Goal: Task Accomplishment & Management: Use online tool/utility

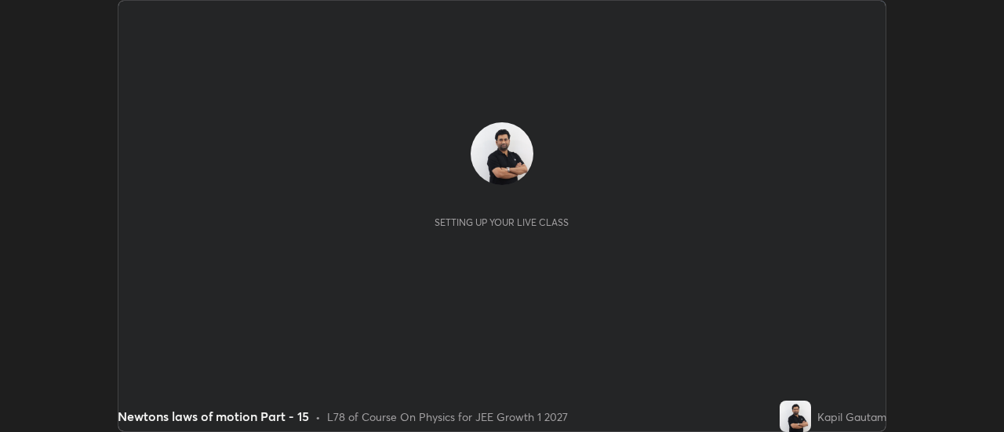
scroll to position [432, 1003]
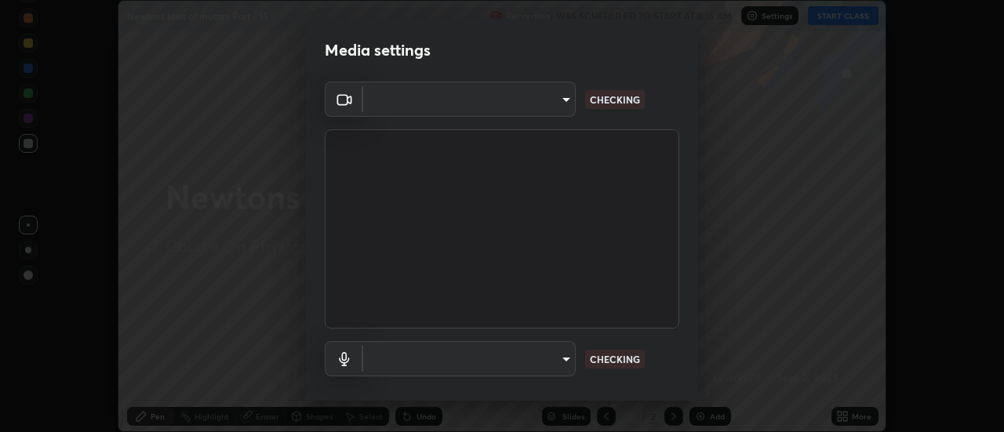
type input "4eebad9fb2b760257747d3faba0537f77ebfd590b97cb0ff6e10e17389be776b"
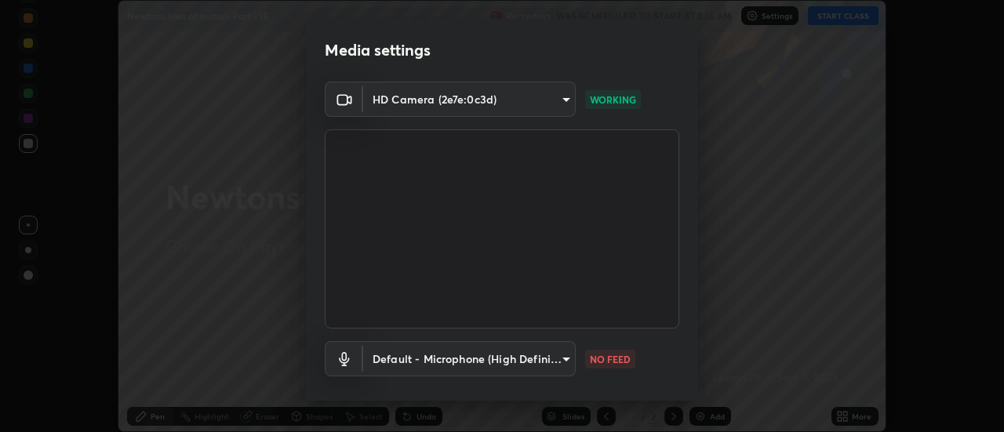
click at [554, 362] on body "Erase all Newtons laws of motion Part - 15 Recording WAS SCHEDULED TO START AT …" at bounding box center [502, 216] width 1004 height 432
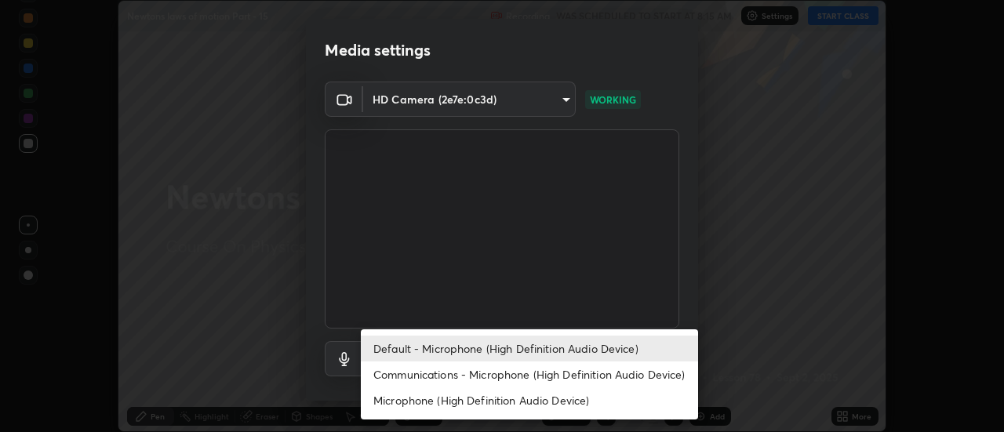
click at [499, 380] on li "Communications - Microphone (High Definition Audio Device)" at bounding box center [529, 375] width 337 height 26
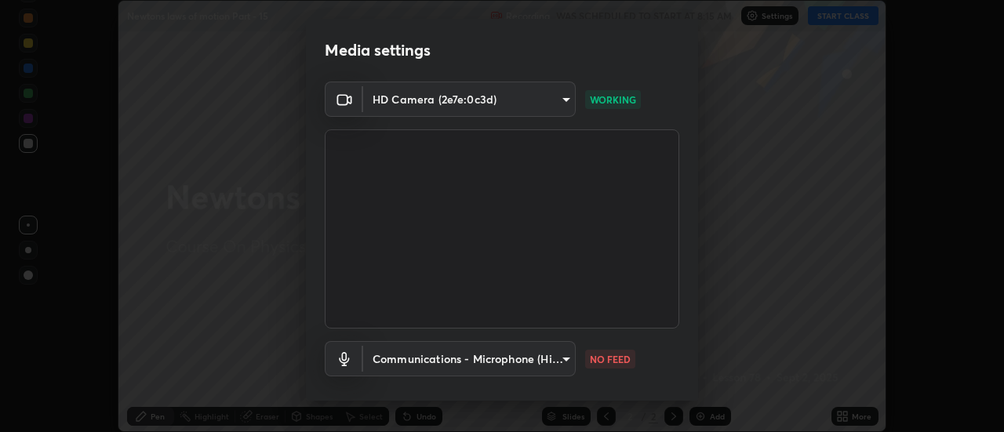
click at [530, 366] on body "Erase all Newtons laws of motion Part - 15 Recording WAS SCHEDULED TO START AT …" at bounding box center [502, 216] width 1004 height 432
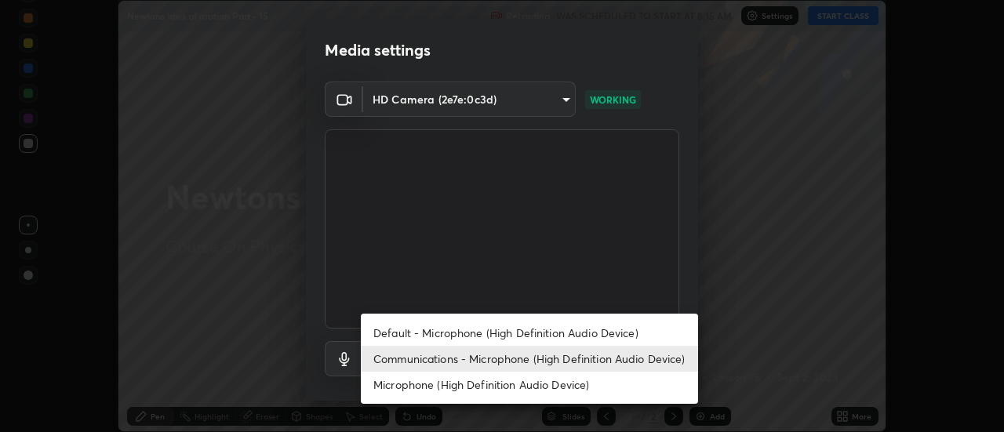
click at [505, 333] on li "Default - Microphone (High Definition Audio Device)" at bounding box center [529, 333] width 337 height 26
type input "default"
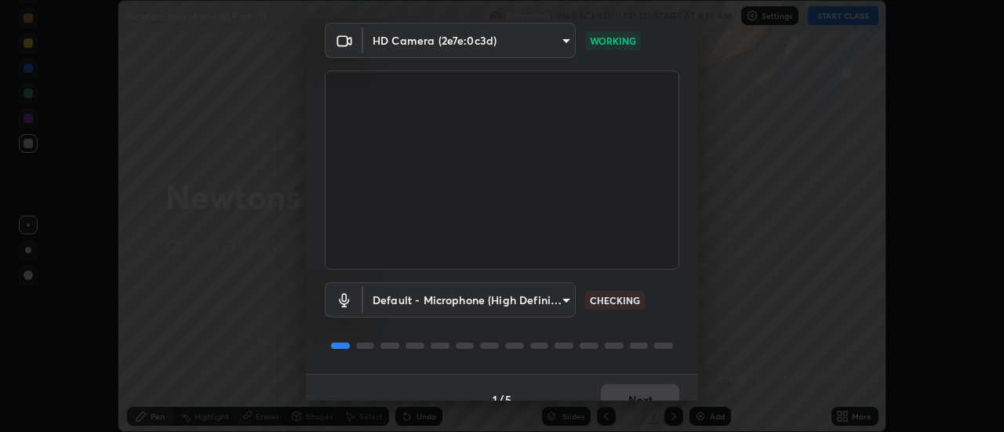
scroll to position [82, 0]
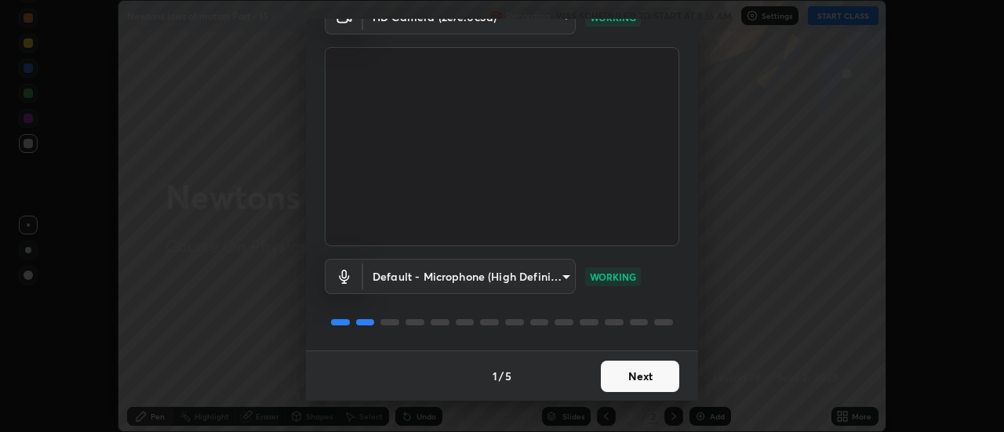
click at [632, 387] on button "Next" at bounding box center [640, 376] width 78 height 31
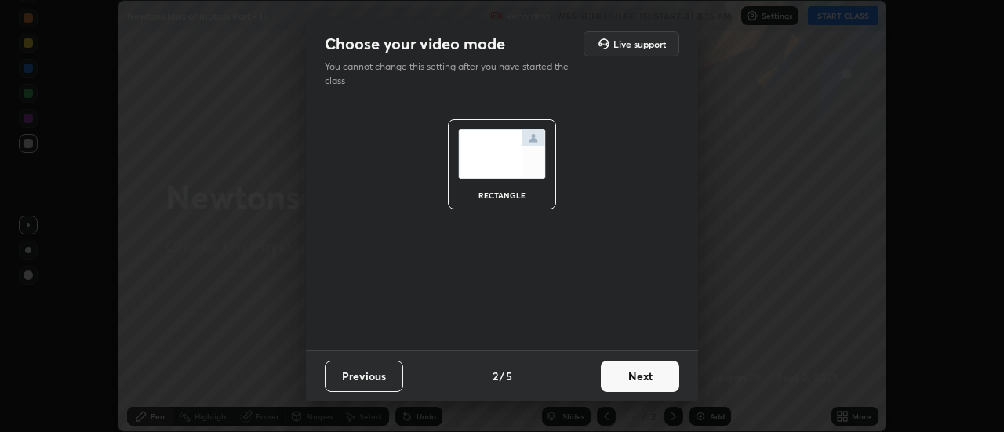
click at [642, 380] on button "Next" at bounding box center [640, 376] width 78 height 31
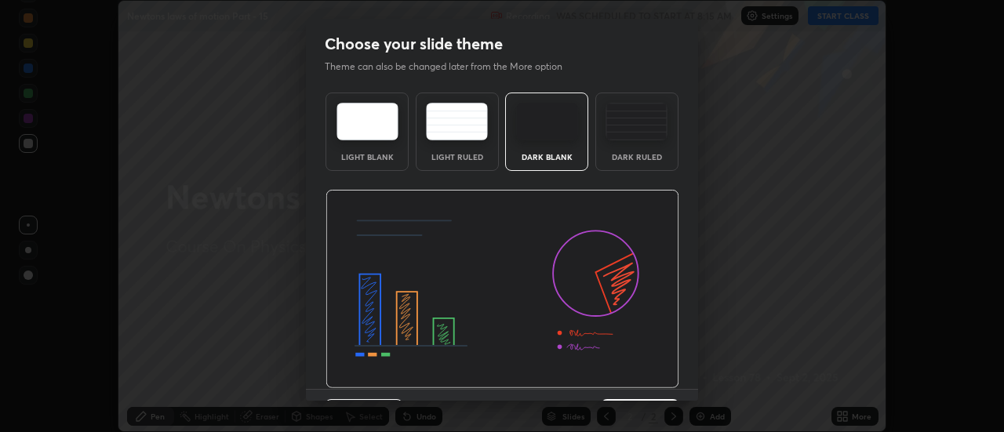
scroll to position [38, 0]
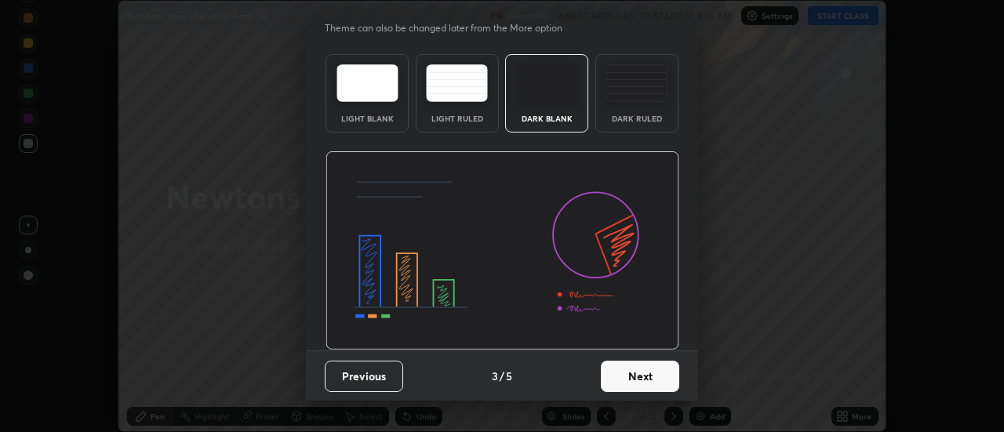
click at [633, 383] on button "Next" at bounding box center [640, 376] width 78 height 31
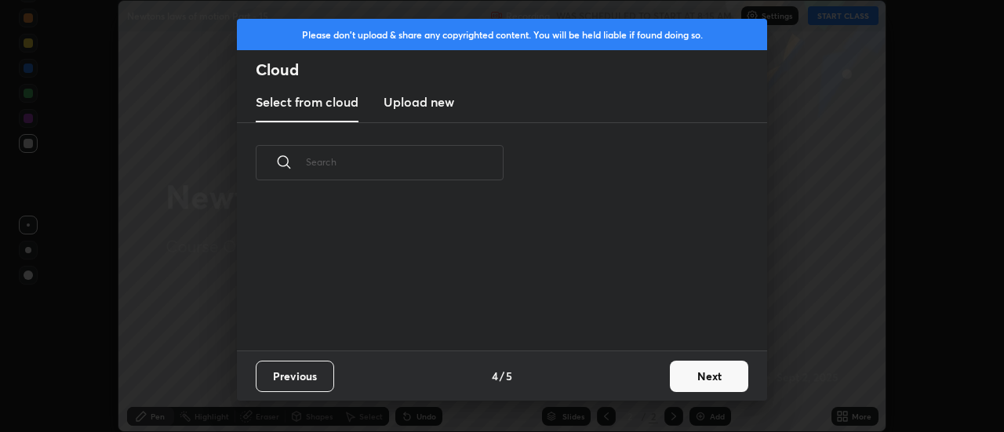
scroll to position [0, 0]
click at [692, 380] on button "Next" at bounding box center [709, 376] width 78 height 31
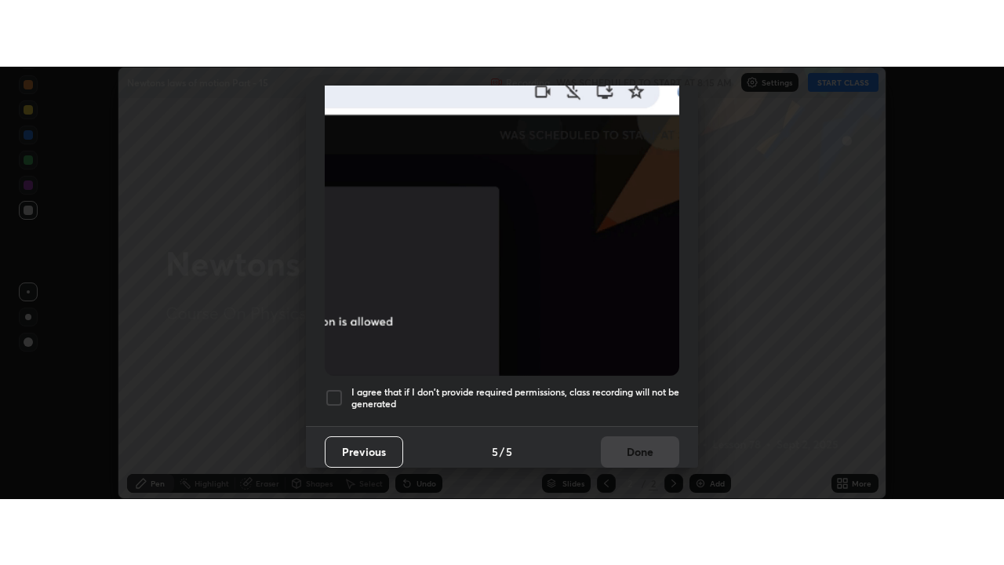
scroll to position [402, 0]
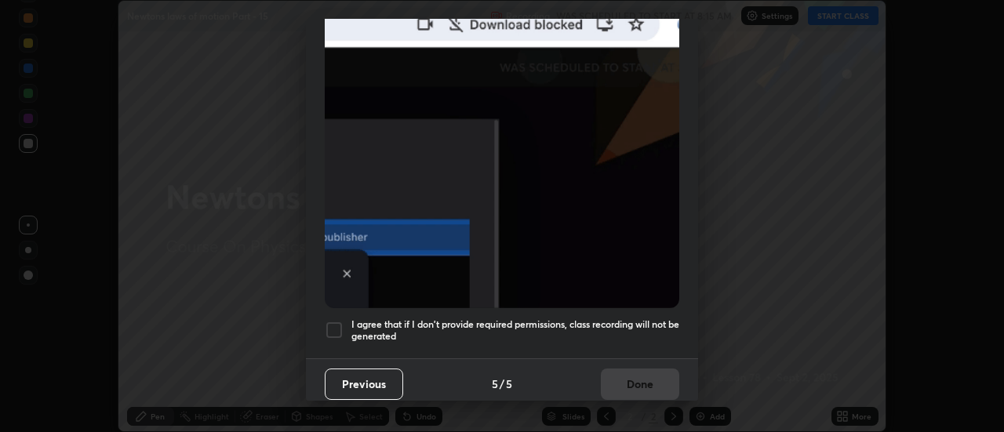
click at [331, 321] on div at bounding box center [334, 330] width 19 height 19
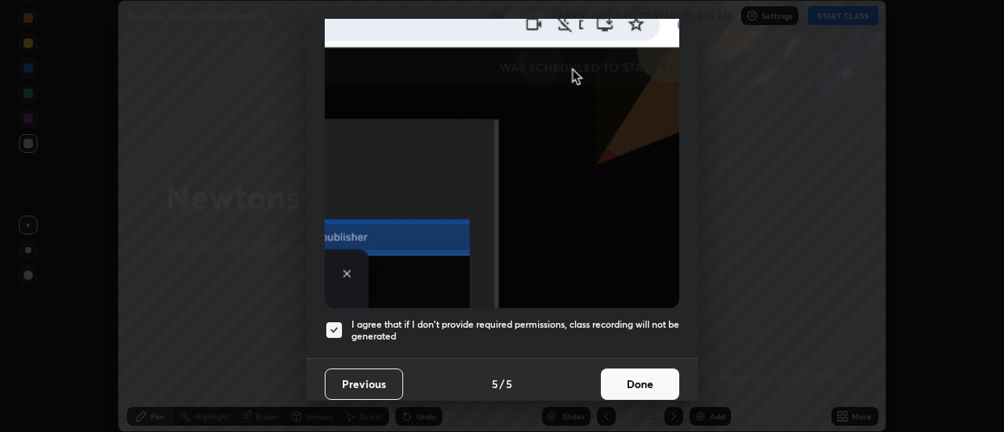
click at [631, 380] on button "Done" at bounding box center [640, 384] width 78 height 31
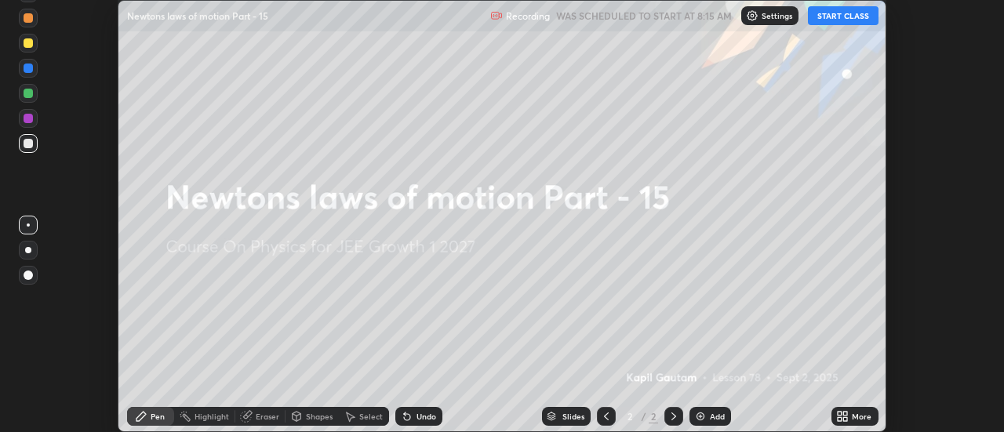
click at [845, 419] on icon at bounding box center [846, 419] width 4 height 4
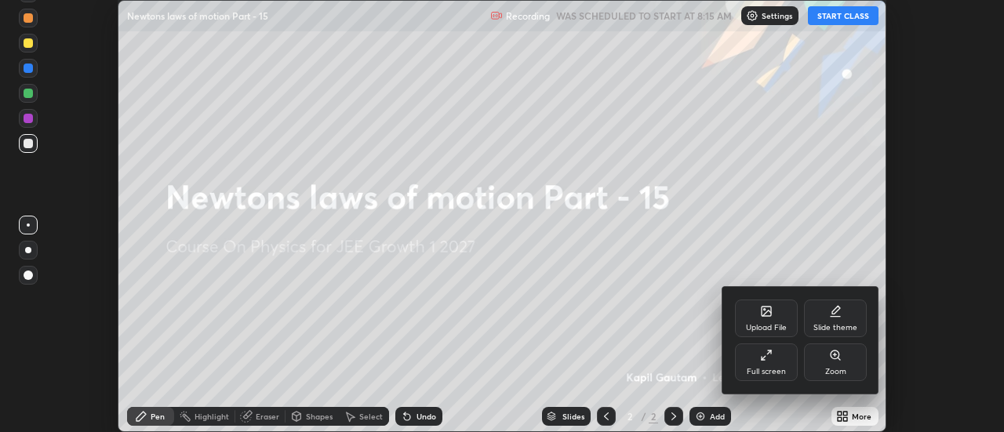
click at [777, 362] on div "Full screen" at bounding box center [766, 363] width 63 height 38
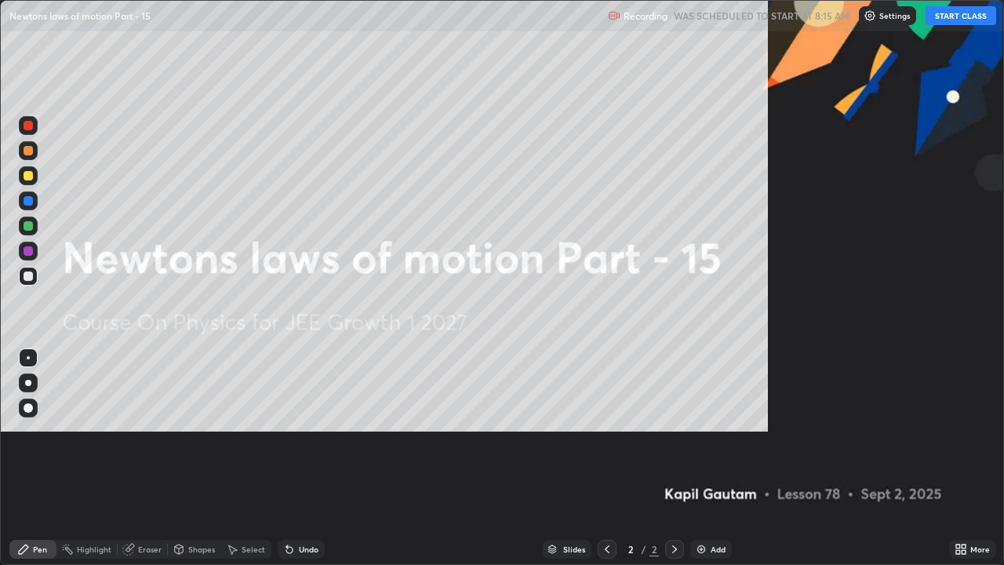
scroll to position [565, 1004]
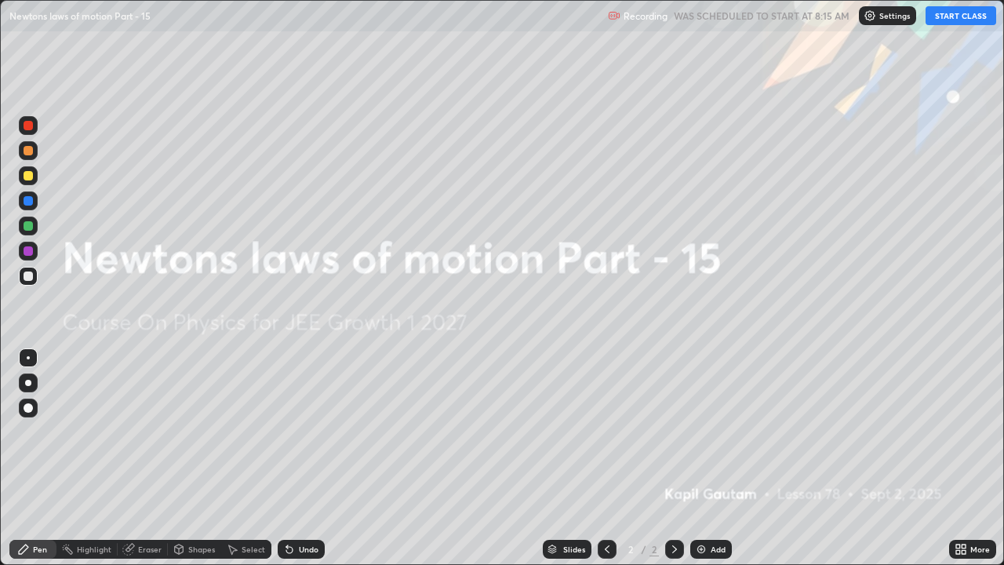
click at [722, 431] on div "Add" at bounding box center [718, 549] width 15 height 8
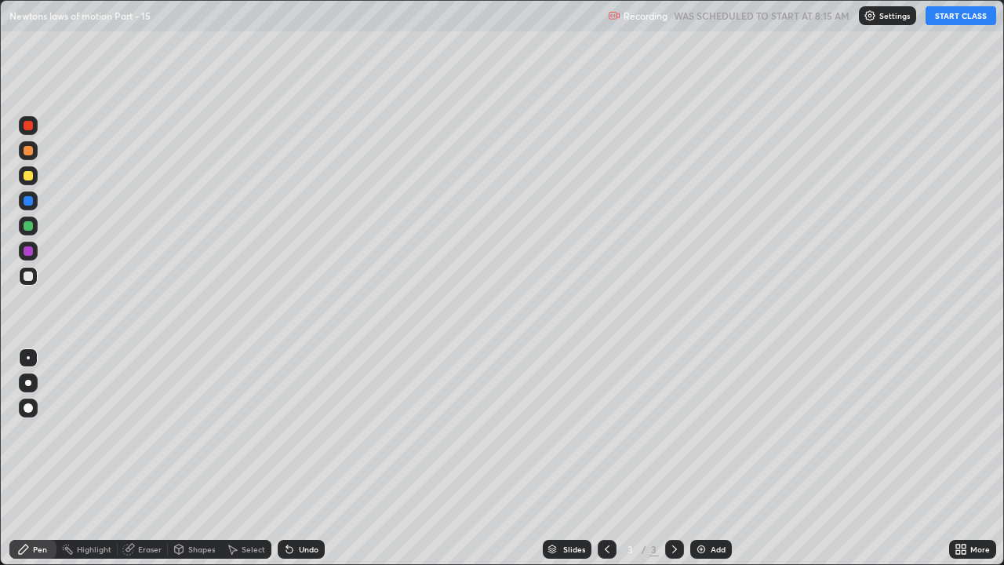
click at [948, 18] on button "START CLASS" at bounding box center [961, 15] width 71 height 19
click at [36, 377] on div at bounding box center [28, 382] width 19 height 19
click at [719, 431] on div "Add" at bounding box center [718, 549] width 15 height 8
click at [307, 431] on div "Undo" at bounding box center [309, 549] width 20 height 8
click at [599, 431] on div at bounding box center [607, 549] width 19 height 19
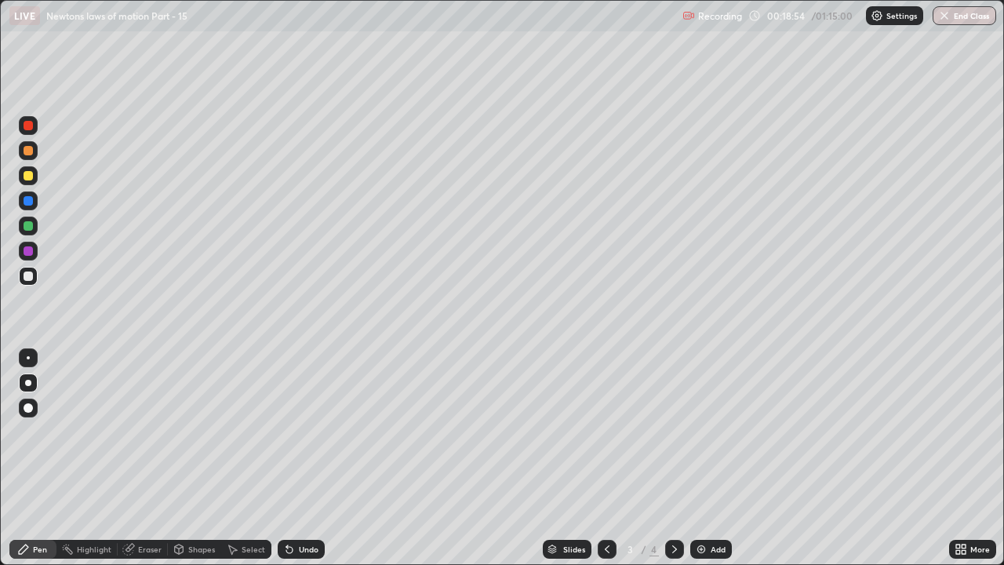
click at [672, 431] on icon at bounding box center [674, 549] width 13 height 13
click at [704, 431] on img at bounding box center [701, 549] width 13 height 13
click at [30, 178] on div at bounding box center [28, 175] width 9 height 9
click at [715, 431] on div "Add" at bounding box center [718, 549] width 15 height 8
click at [35, 278] on div at bounding box center [28, 276] width 19 height 19
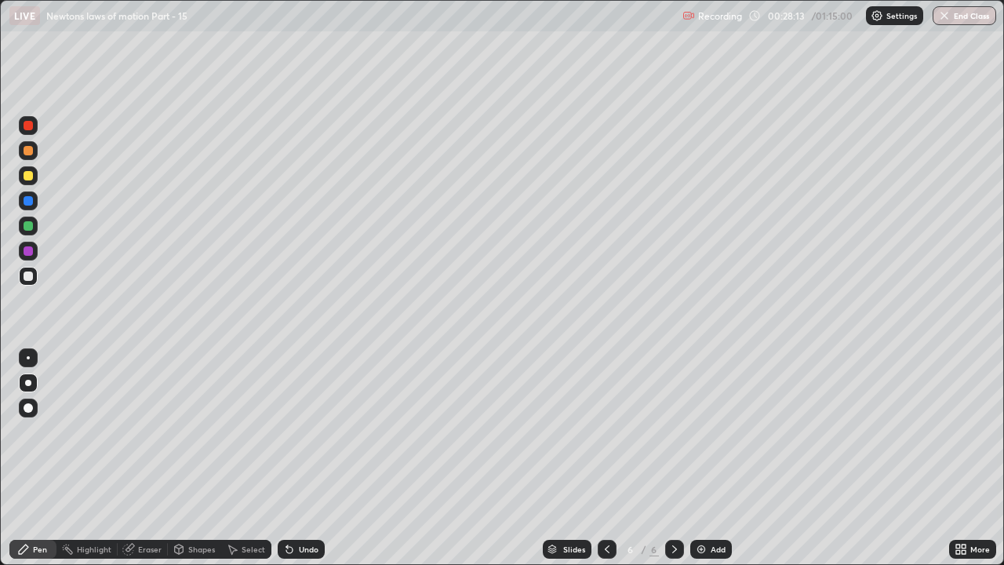
click at [705, 431] on img at bounding box center [701, 549] width 13 height 13
click at [715, 431] on div "Add" at bounding box center [718, 549] width 15 height 8
click at [31, 176] on div at bounding box center [28, 175] width 9 height 9
click at [706, 431] on div "Add" at bounding box center [711, 549] width 42 height 19
click at [28, 275] on div at bounding box center [28, 275] width 9 height 9
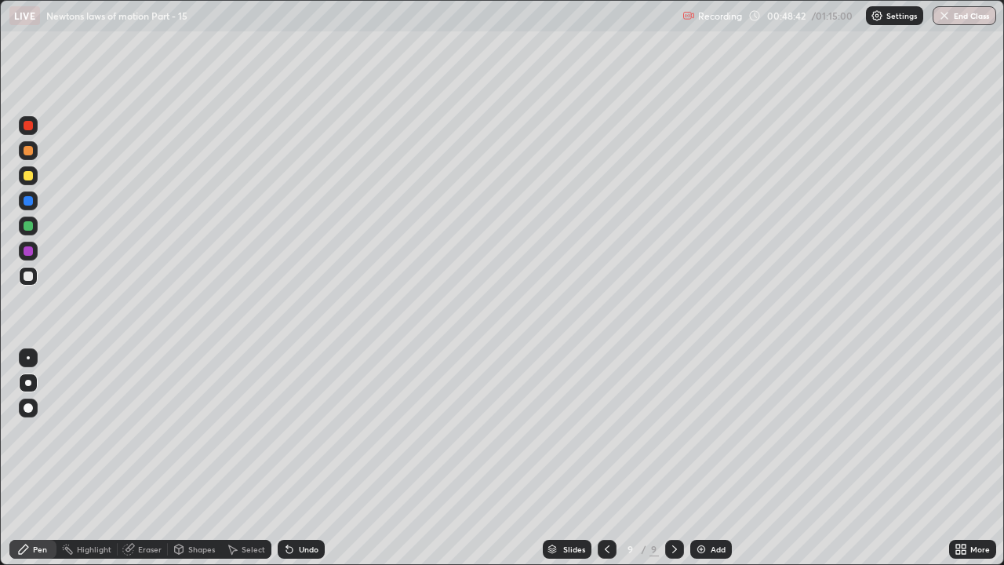
click at [712, 431] on div "Add" at bounding box center [718, 549] width 15 height 8
click at [606, 431] on icon at bounding box center [606, 549] width 13 height 13
click at [673, 431] on icon at bounding box center [674, 549] width 13 height 13
click at [300, 431] on div "Undo" at bounding box center [309, 549] width 20 height 8
click at [712, 431] on div "Add" at bounding box center [718, 549] width 15 height 8
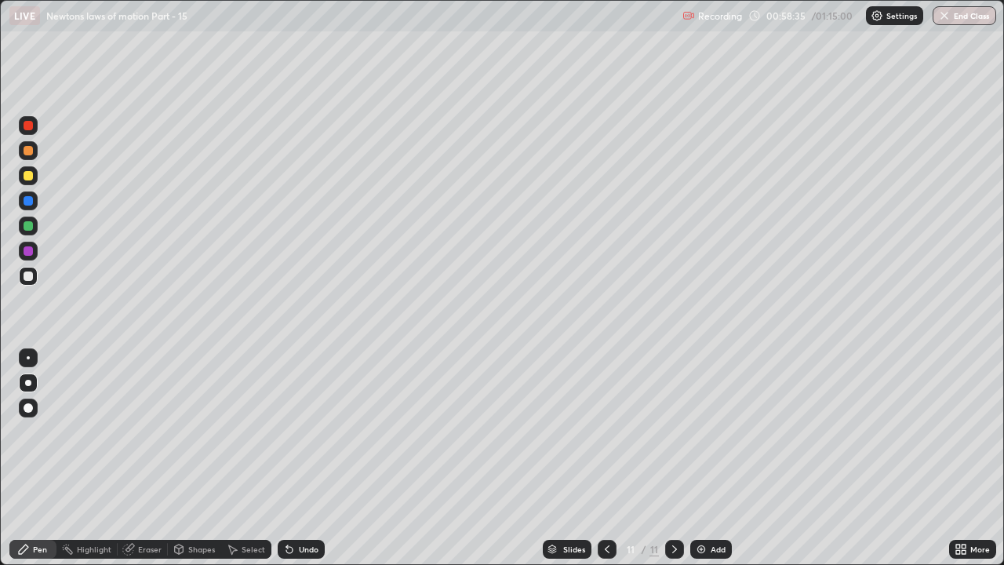
click at [29, 226] on div at bounding box center [28, 225] width 9 height 9
click at [293, 431] on div "Undo" at bounding box center [301, 549] width 47 height 19
click at [717, 431] on div "Add" at bounding box center [718, 549] width 15 height 8
click at [28, 280] on div at bounding box center [28, 275] width 9 height 9
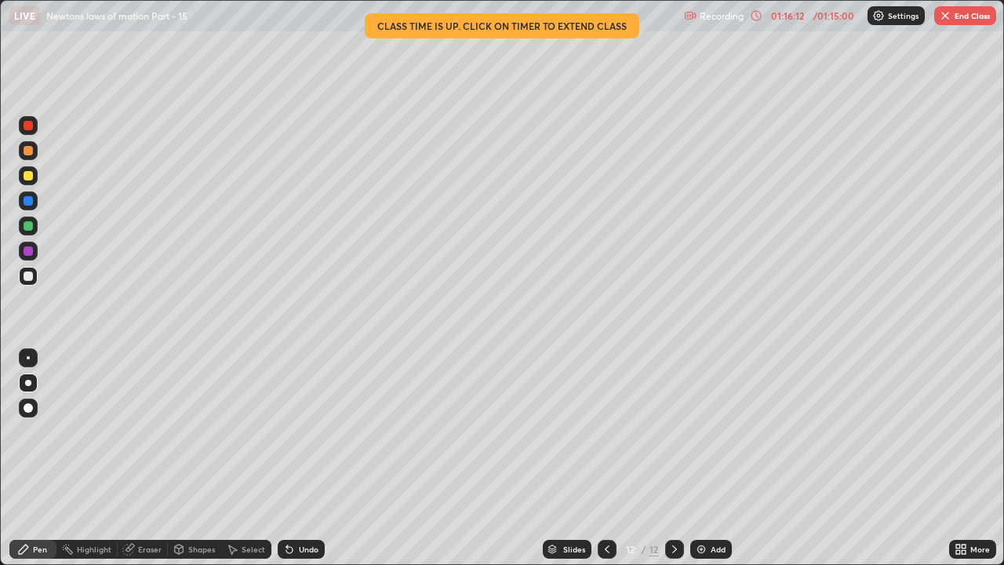
click at [965, 19] on button "End Class" at bounding box center [965, 15] width 62 height 19
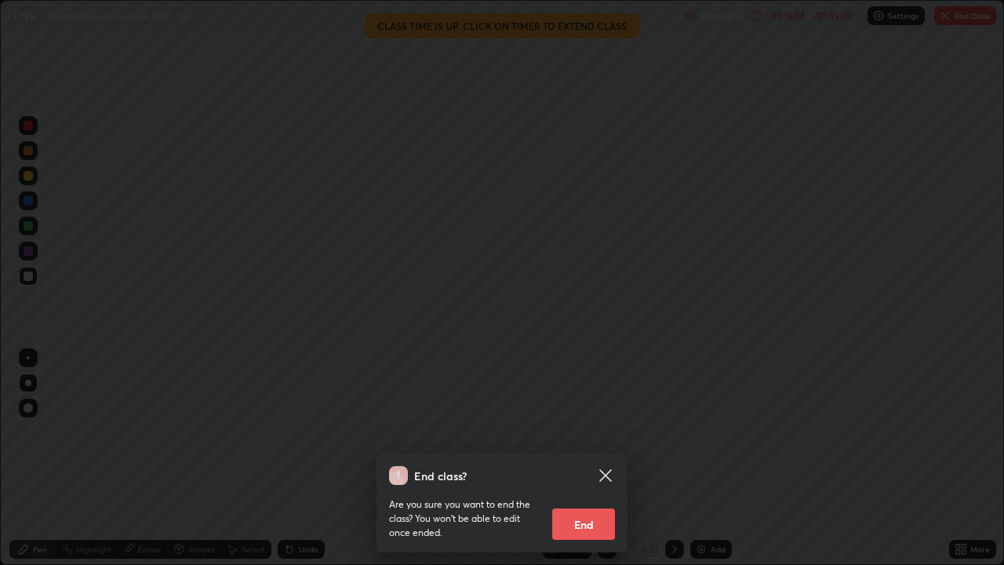
click at [587, 431] on button "End" at bounding box center [583, 523] width 63 height 31
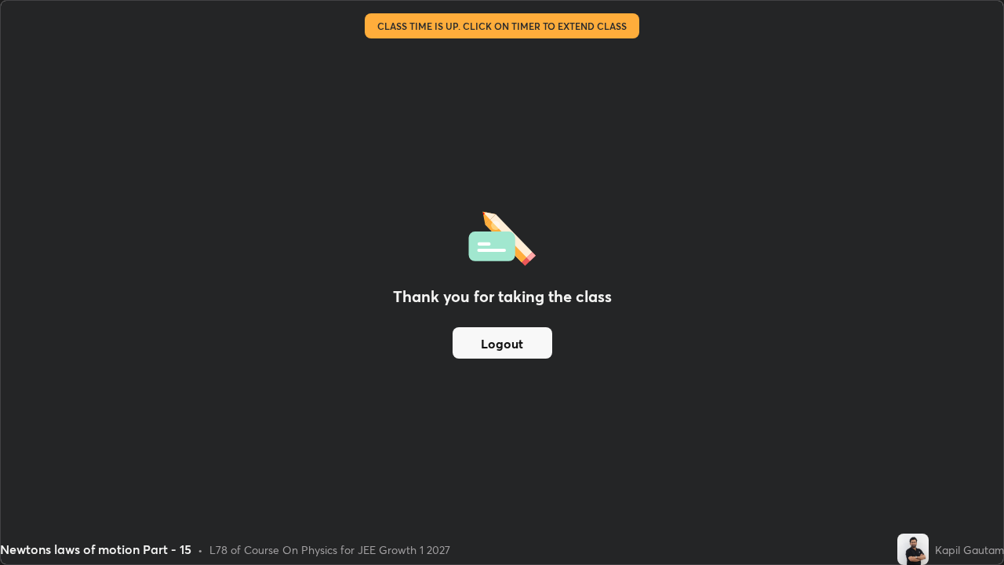
click at [522, 350] on button "Logout" at bounding box center [503, 342] width 100 height 31
